Goal: Task Accomplishment & Management: Manage account settings

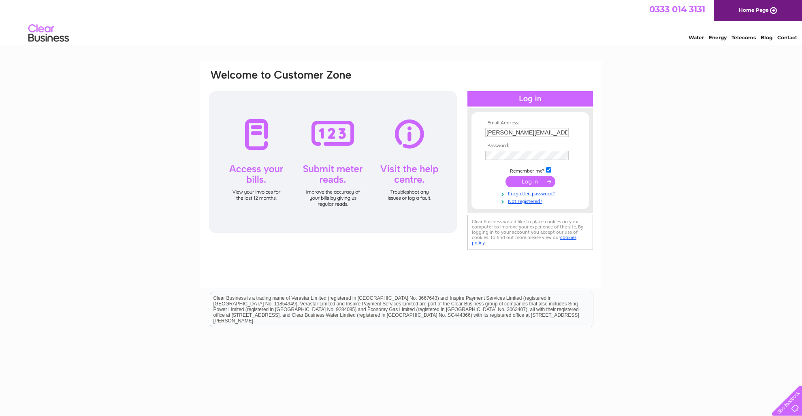
click at [525, 182] on input "submit" at bounding box center [530, 181] width 50 height 11
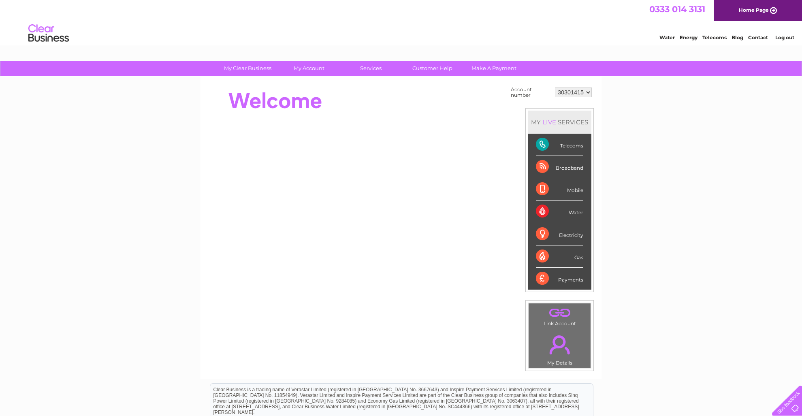
click at [568, 143] on div "Telecoms" at bounding box center [559, 145] width 47 height 22
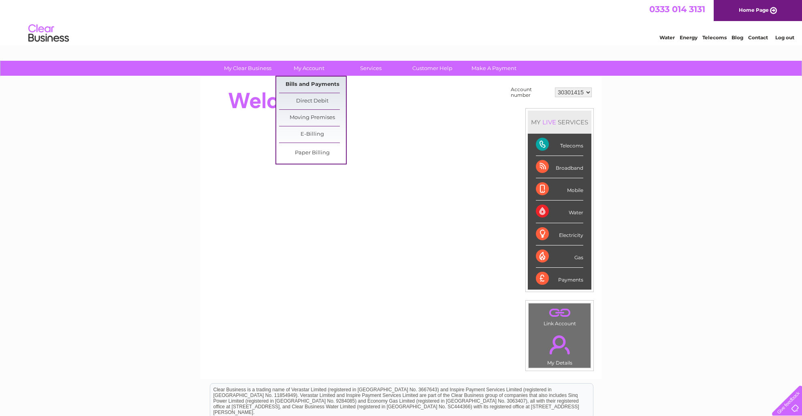
click at [311, 83] on link "Bills and Payments" at bounding box center [312, 85] width 67 height 16
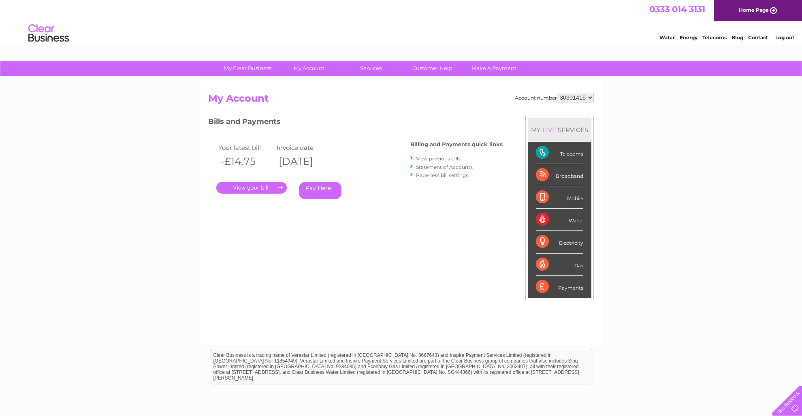
click at [252, 185] on link "." at bounding box center [251, 188] width 70 height 12
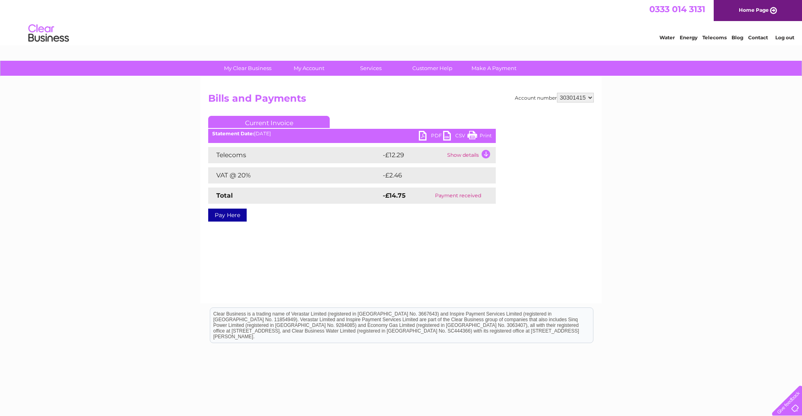
click at [474, 133] on link "Print" at bounding box center [479, 137] width 24 height 12
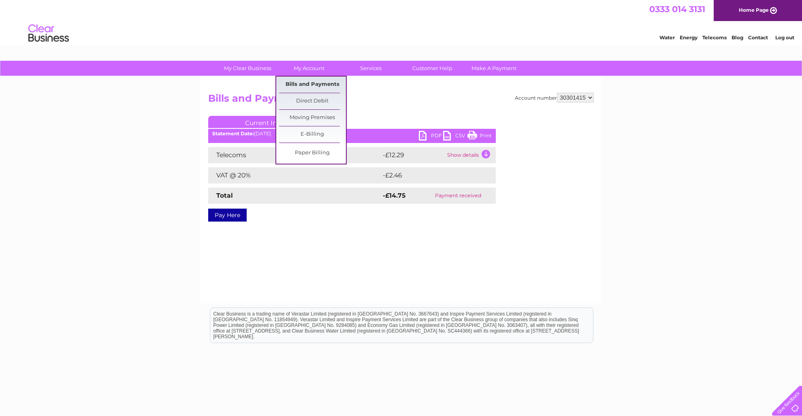
click at [316, 83] on link "Bills and Payments" at bounding box center [312, 85] width 67 height 16
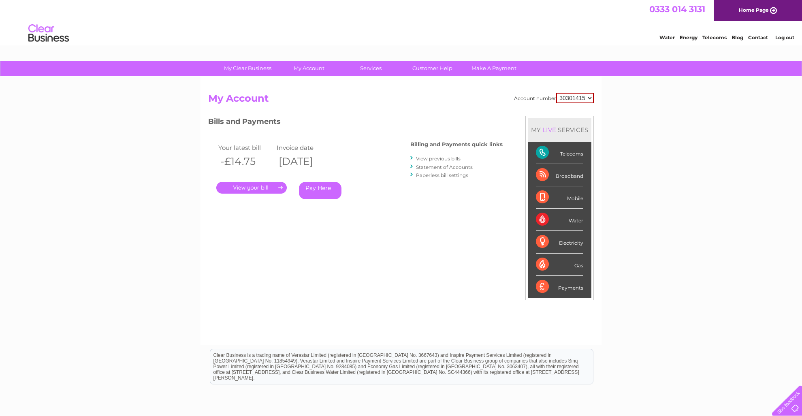
click at [243, 187] on link "." at bounding box center [251, 188] width 70 height 12
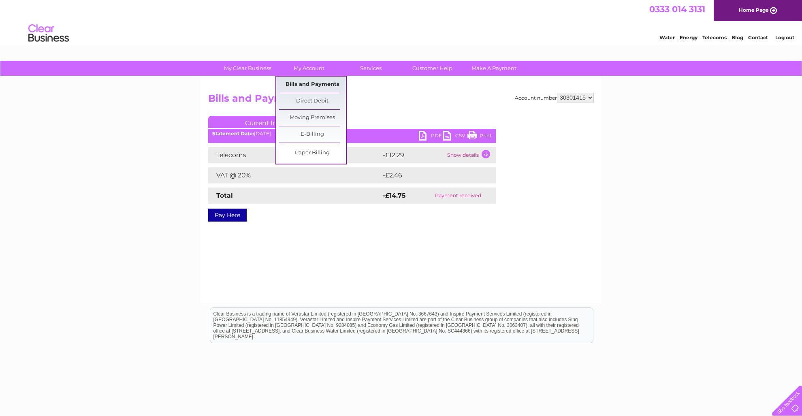
click at [306, 84] on link "Bills and Payments" at bounding box center [312, 85] width 67 height 16
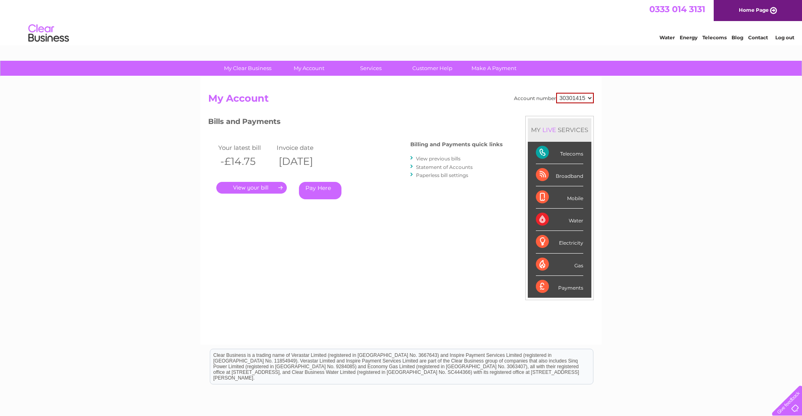
click at [435, 160] on link "View previous bills" at bounding box center [438, 158] width 45 height 6
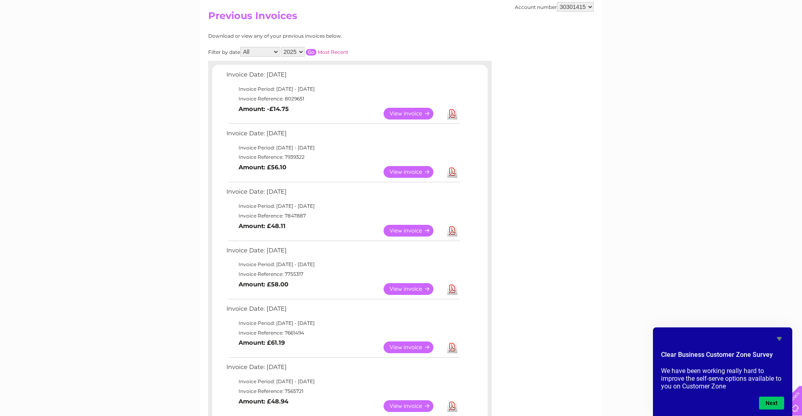
scroll to position [43, 0]
